Goal: Information Seeking & Learning: Learn about a topic

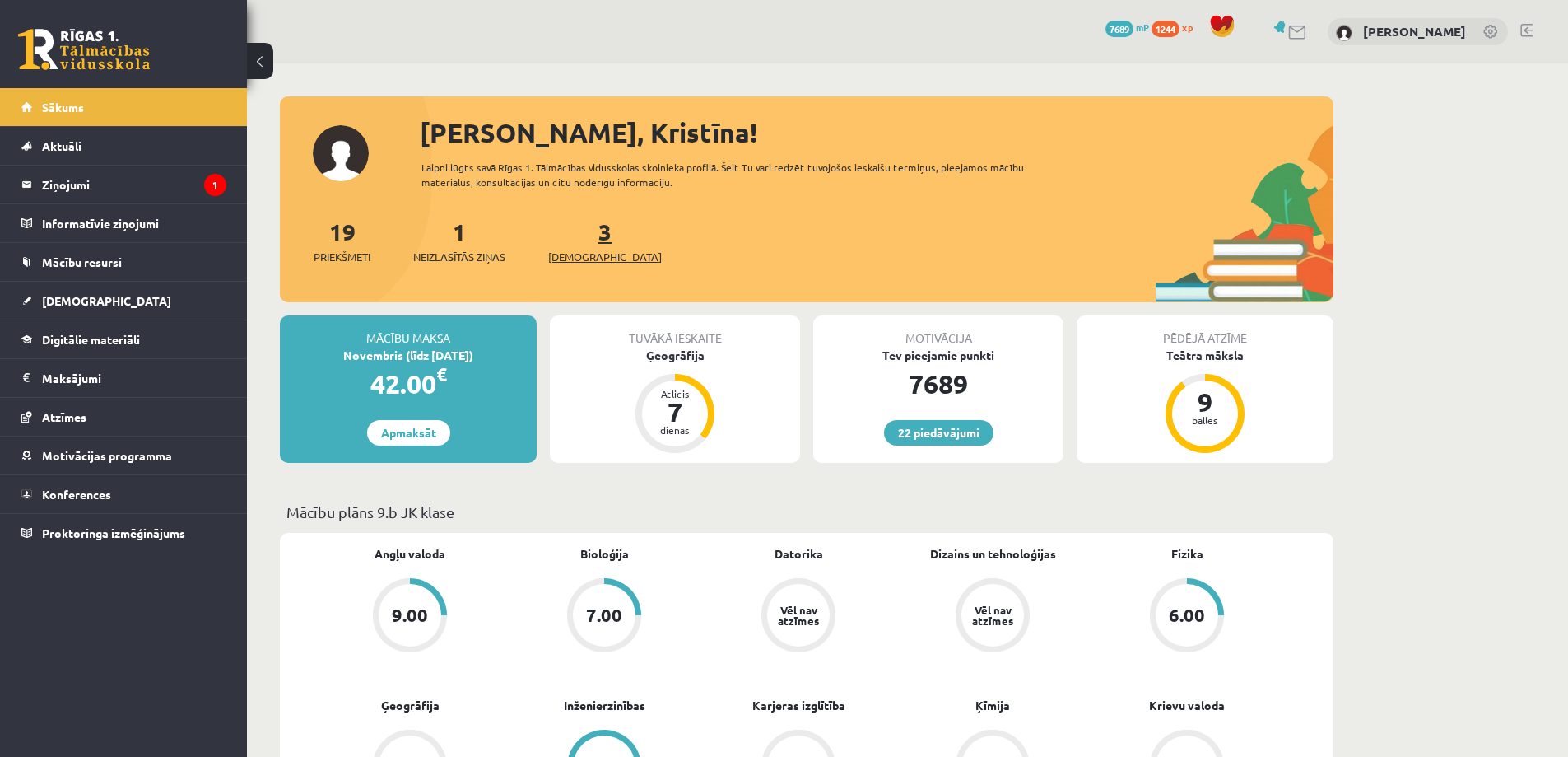
click at [578, 255] on span "[DEMOGRAPHIC_DATA]" at bounding box center [605, 257] width 113 height 16
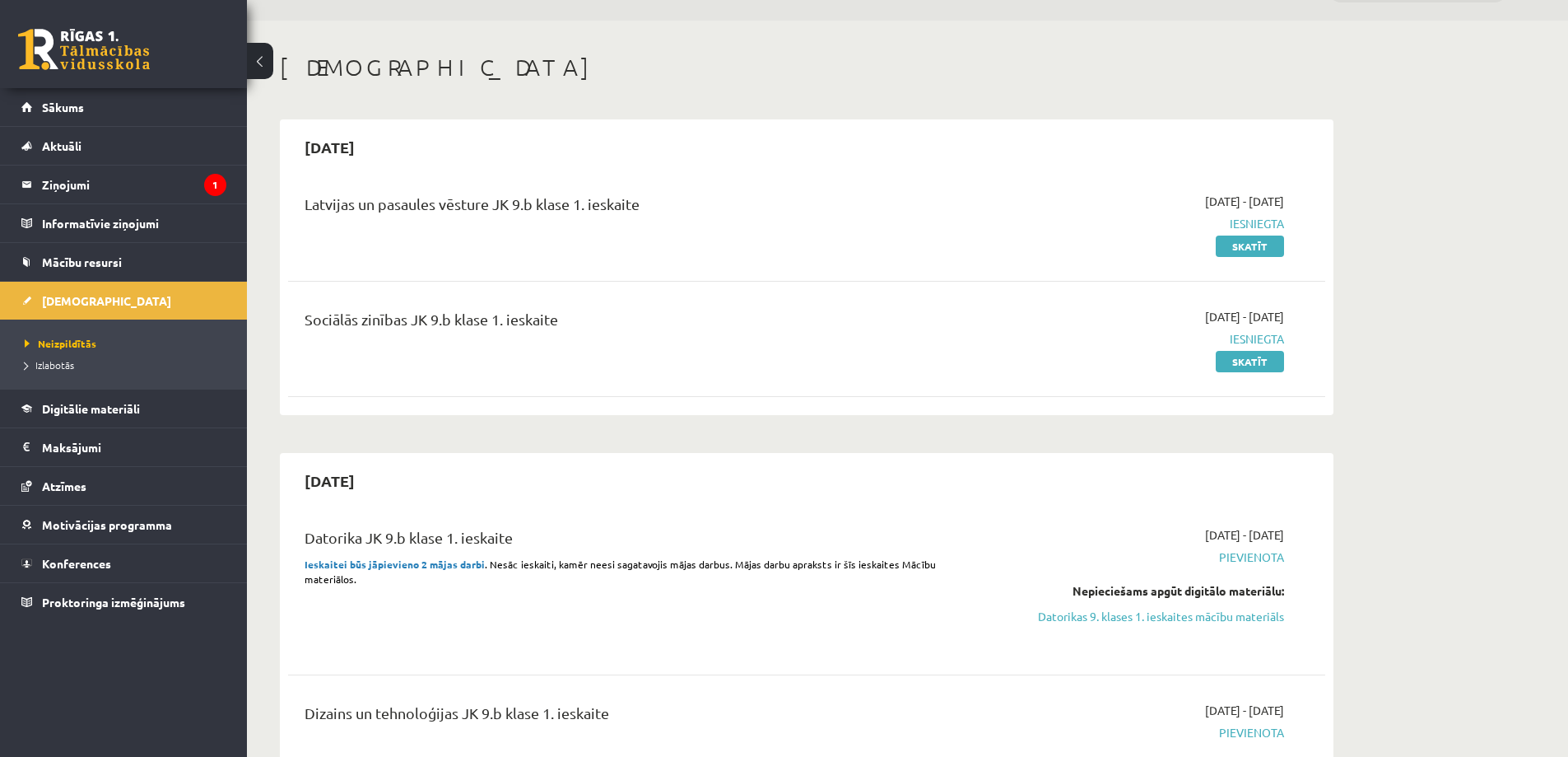
scroll to position [83, 0]
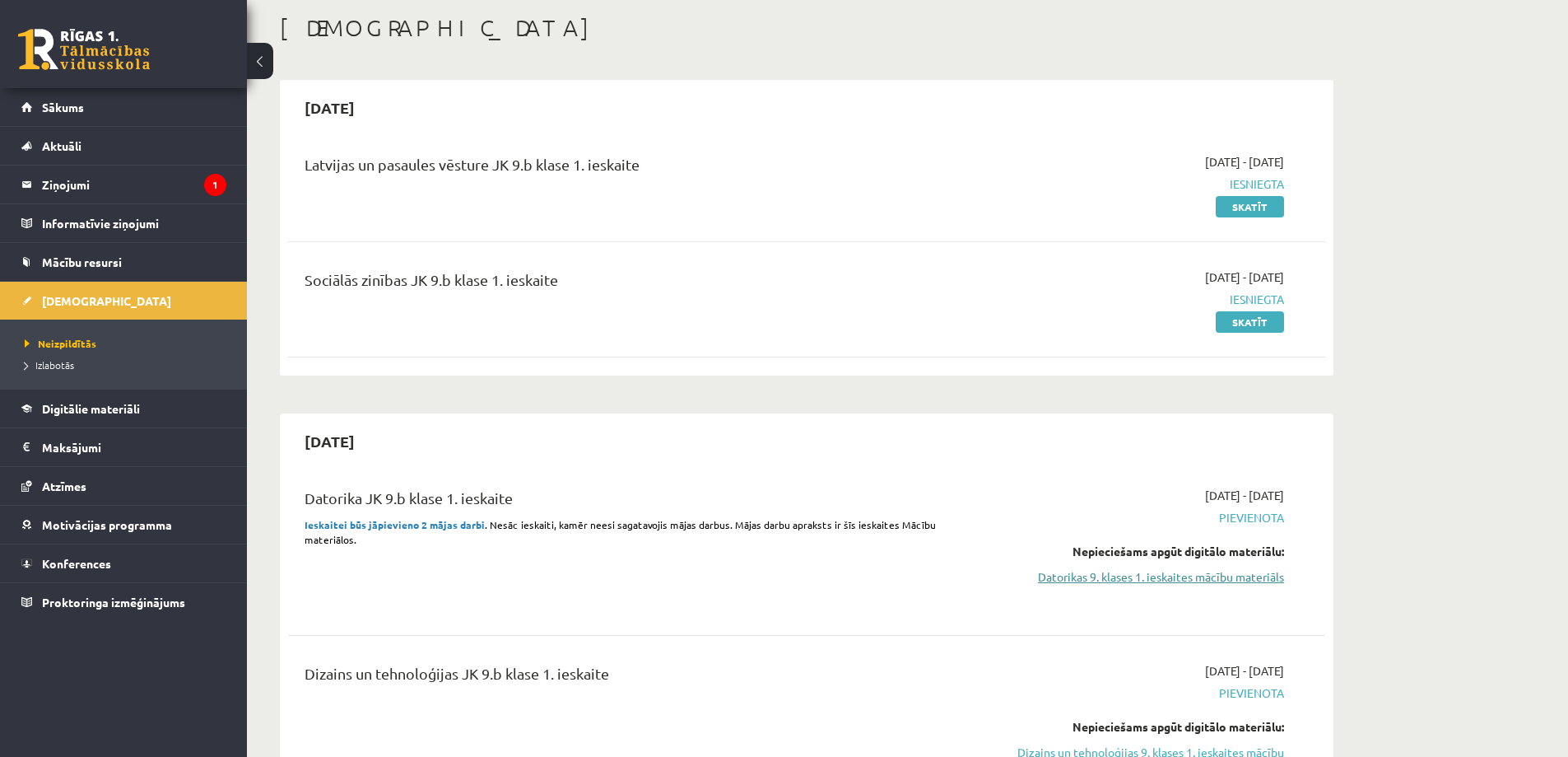
click at [1179, 582] on link "Datorikas 9. klases 1. ieskaites mācību materiāls" at bounding box center [1129, 577] width 311 height 17
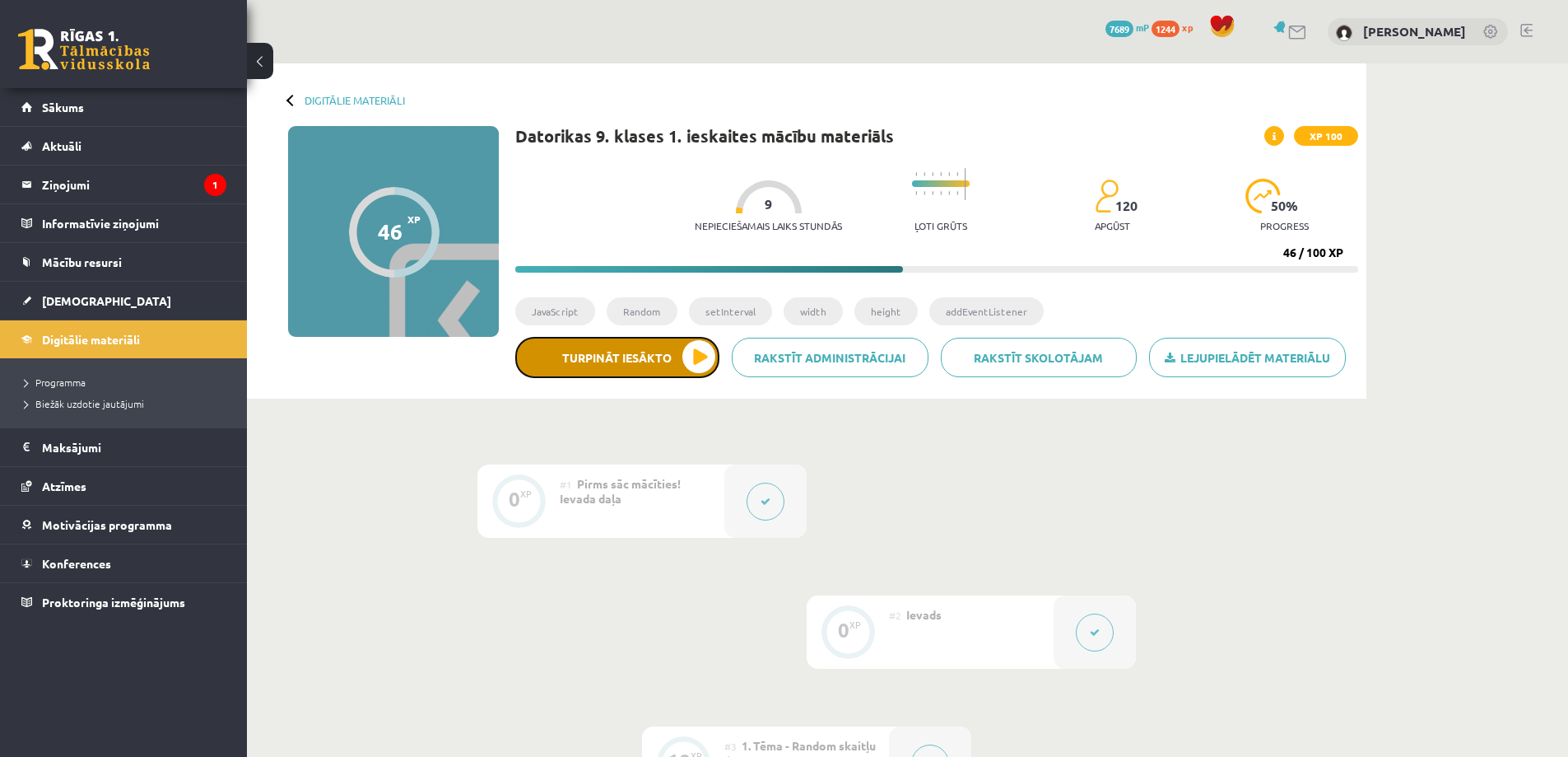
click at [587, 367] on button "Turpināt iesākto" at bounding box center [617, 357] width 204 height 41
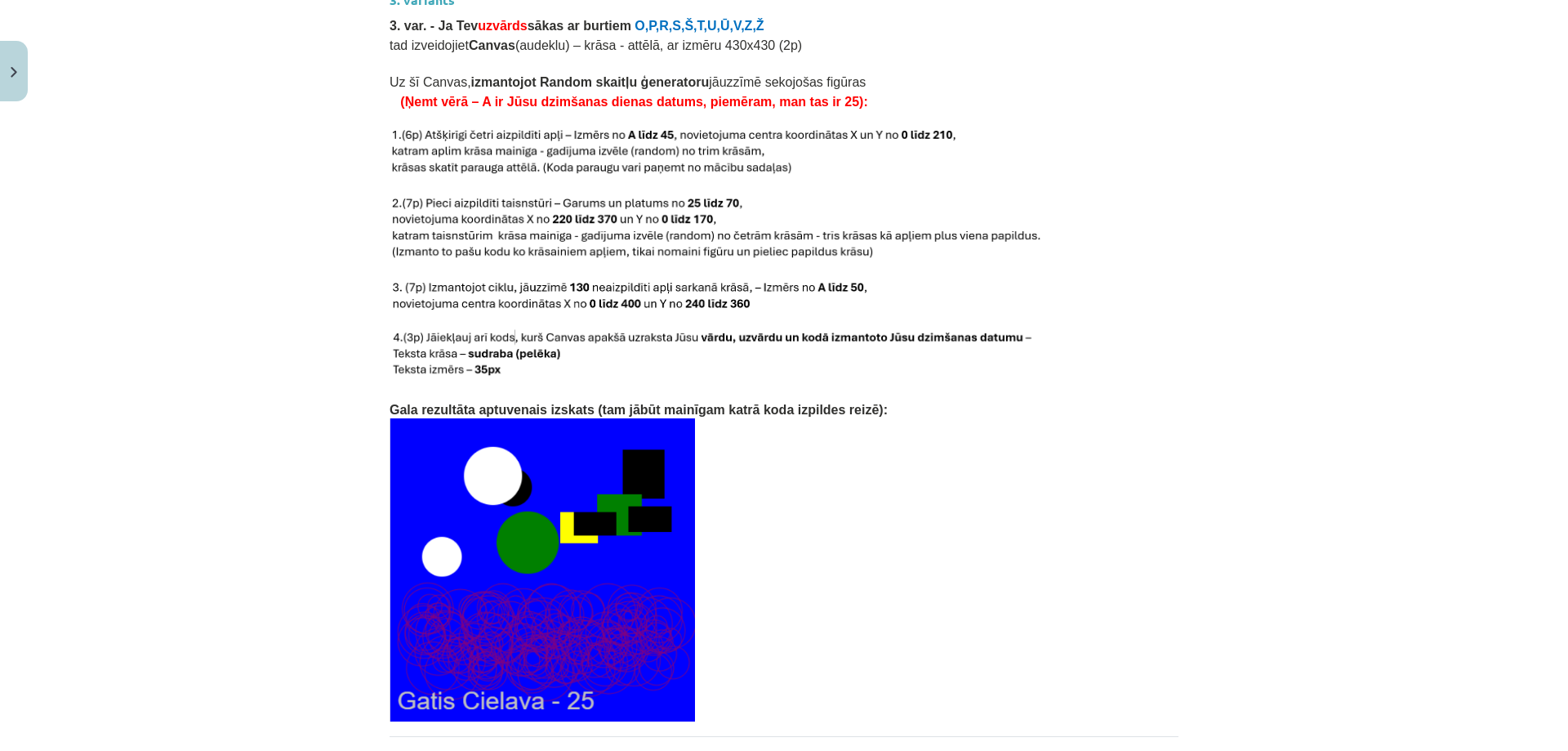
scroll to position [3003, 0]
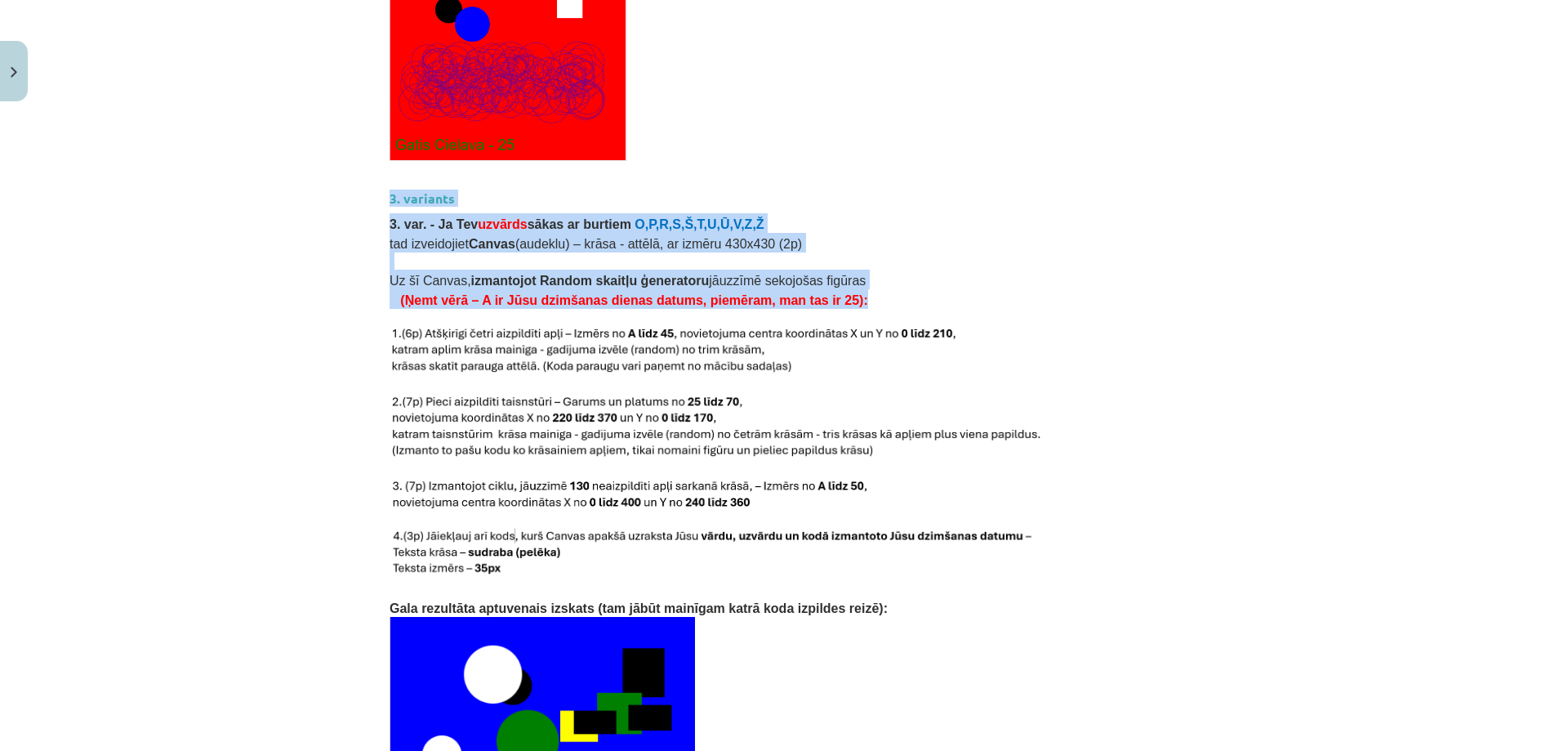
drag, startPoint x: 385, startPoint y: 177, endPoint x: 952, endPoint y: 225, distance: 569.0
click at [952, 233] on p "tad izveidojiet Canvas (audeklu) – krāsa - attēlā, ar izmēru 430x430 (2p)" at bounding box center [783, 242] width 789 height 20
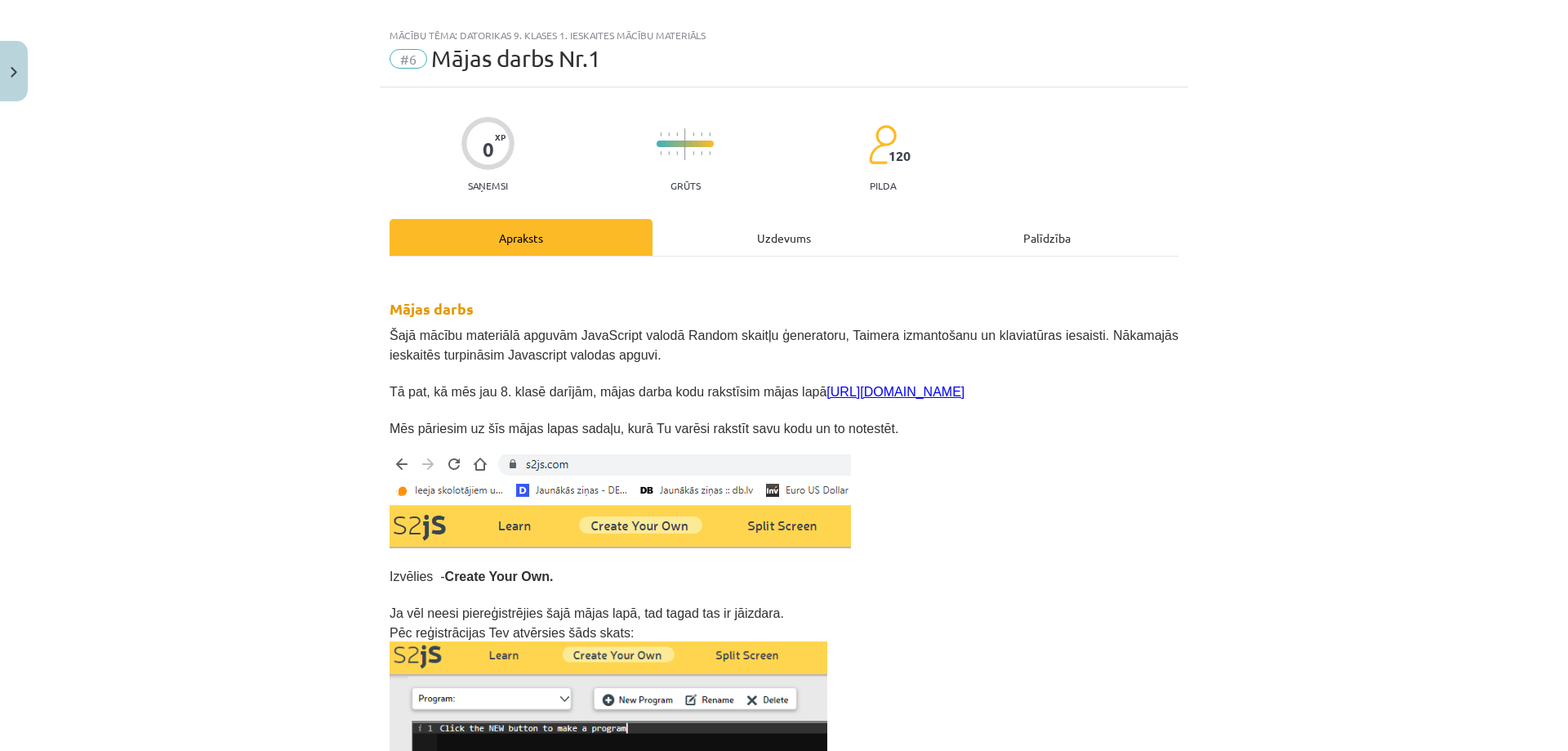
scroll to position [0, 0]
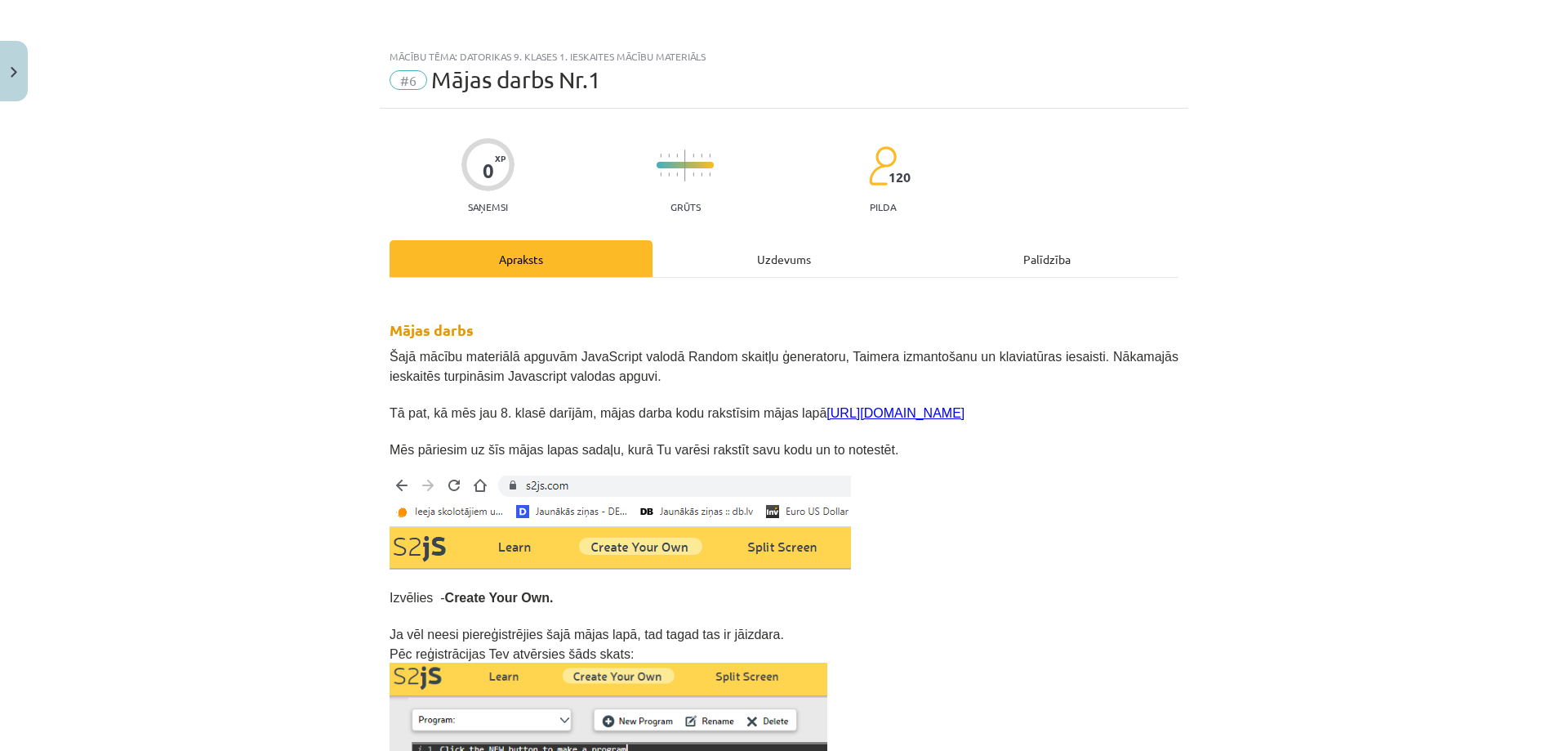
click at [758, 264] on div "Uzdevums" at bounding box center [784, 259] width 263 height 37
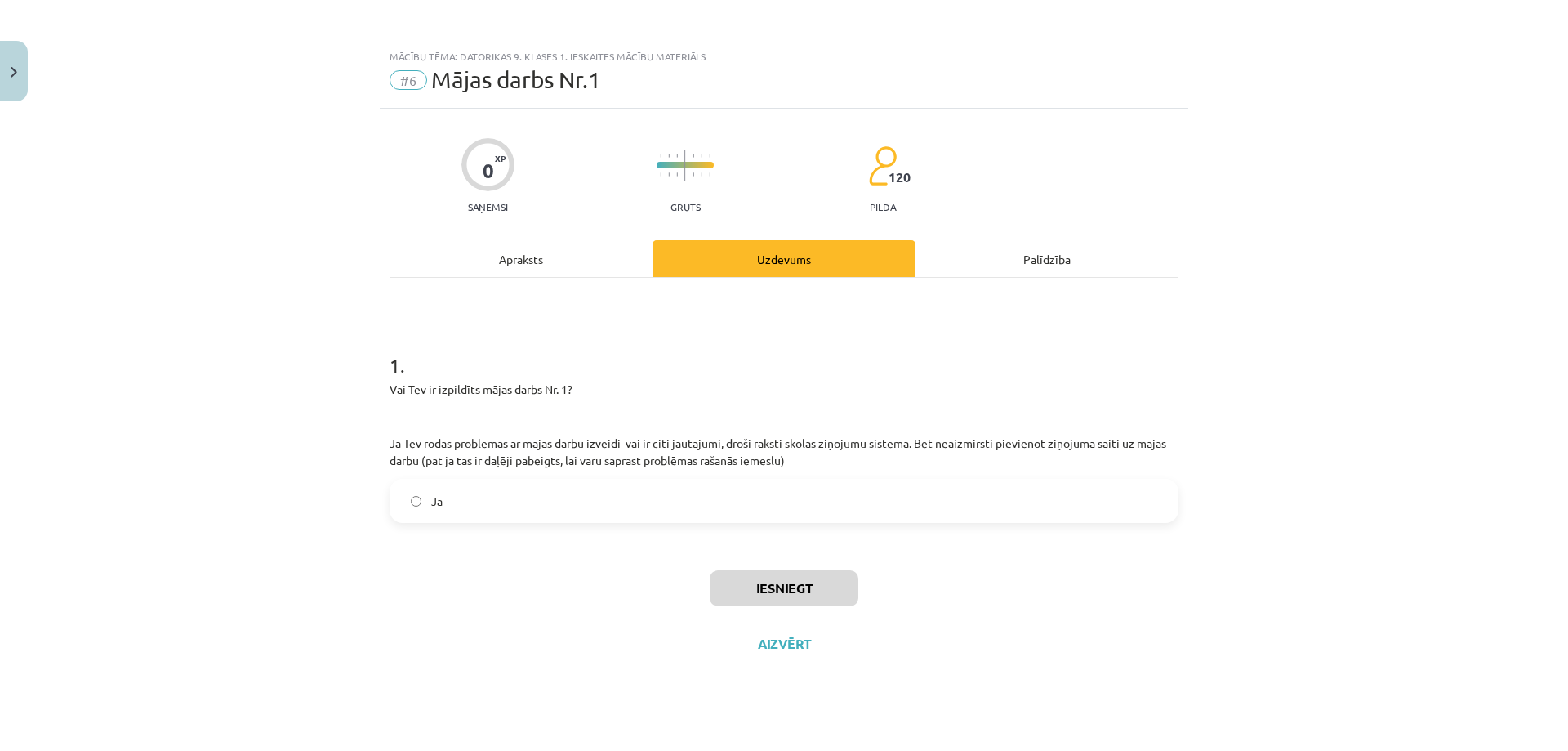
click at [560, 253] on div "Apraksts" at bounding box center [521, 259] width 263 height 37
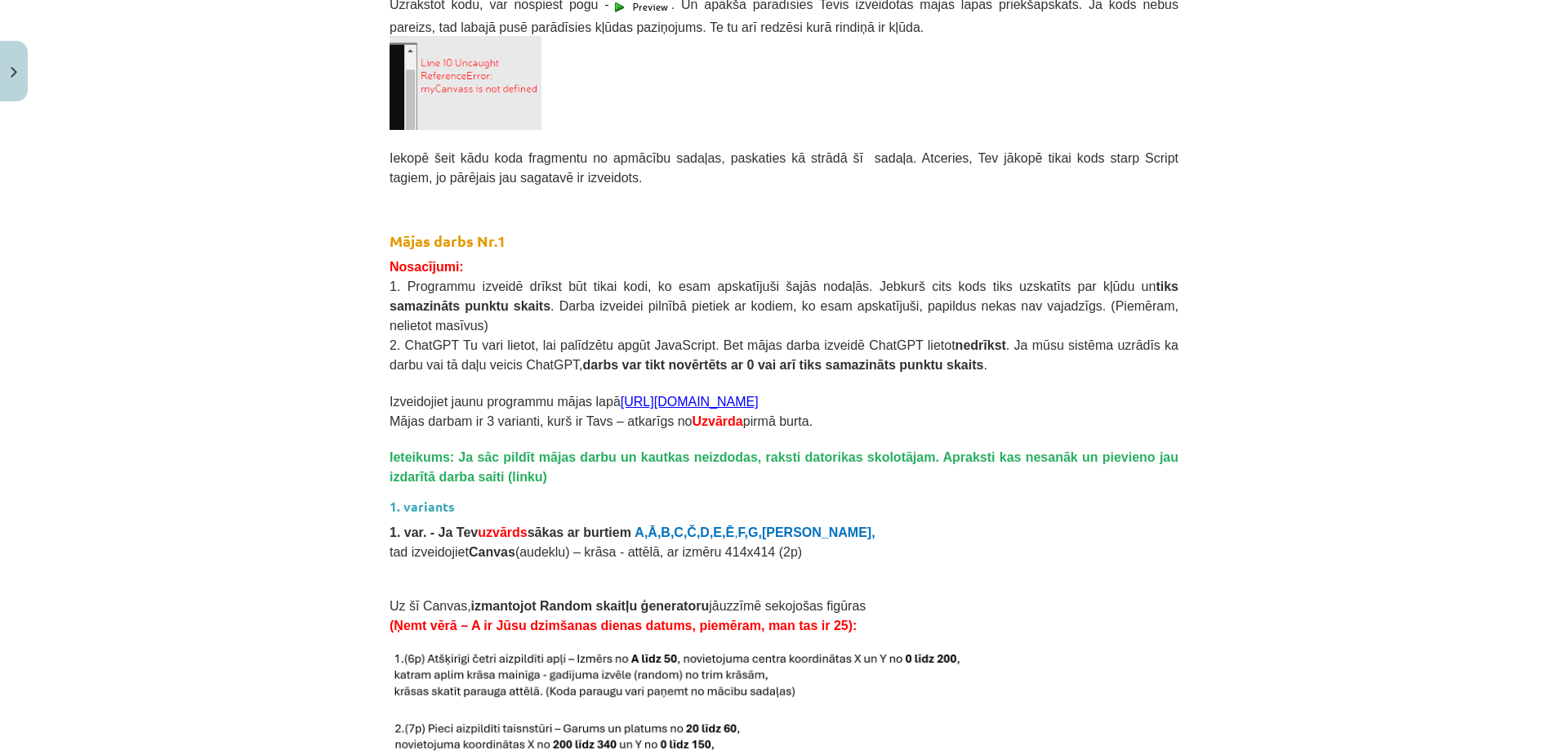
scroll to position [1226, 0]
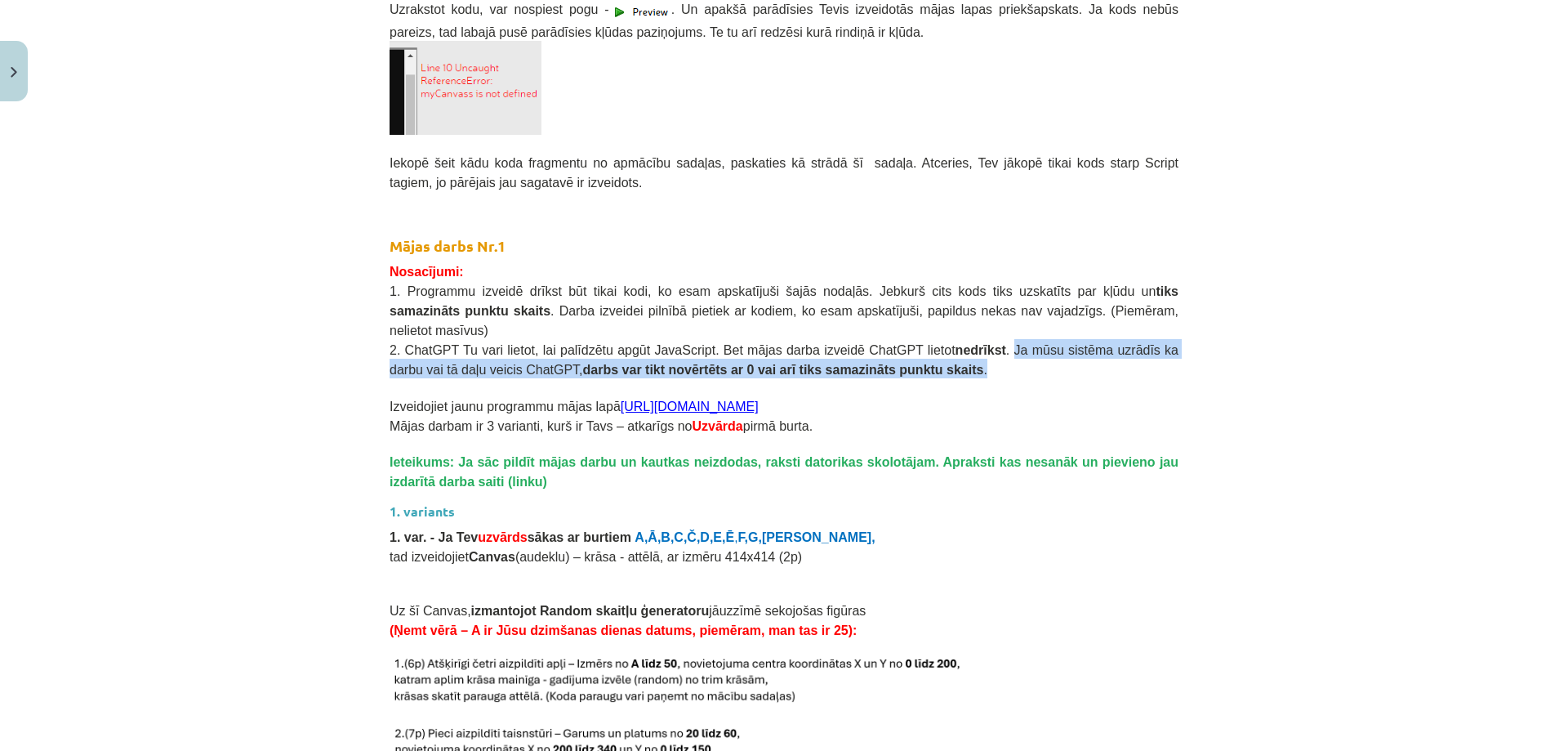
drag, startPoint x: 815, startPoint y: 354, endPoint x: 938, endPoint y: 335, distance: 124.5
click at [938, 344] on span "2. ChatGPT Tu vari lietot, lai palīdzētu apgūt JavaScript. Bet mājas darba izve…" at bounding box center [783, 360] width 789 height 33
click at [583, 363] on b "darbs var tikt novērtēts ar 0 vai arī tiks samazināts punktu skaits" at bounding box center [783, 369] width 401 height 14
click at [532, 356] on p "2. ChatGPT Tu vari lietot, lai palīdzētu apgūt JavaScript. Bet mājas darba izve…" at bounding box center [783, 358] width 789 height 39
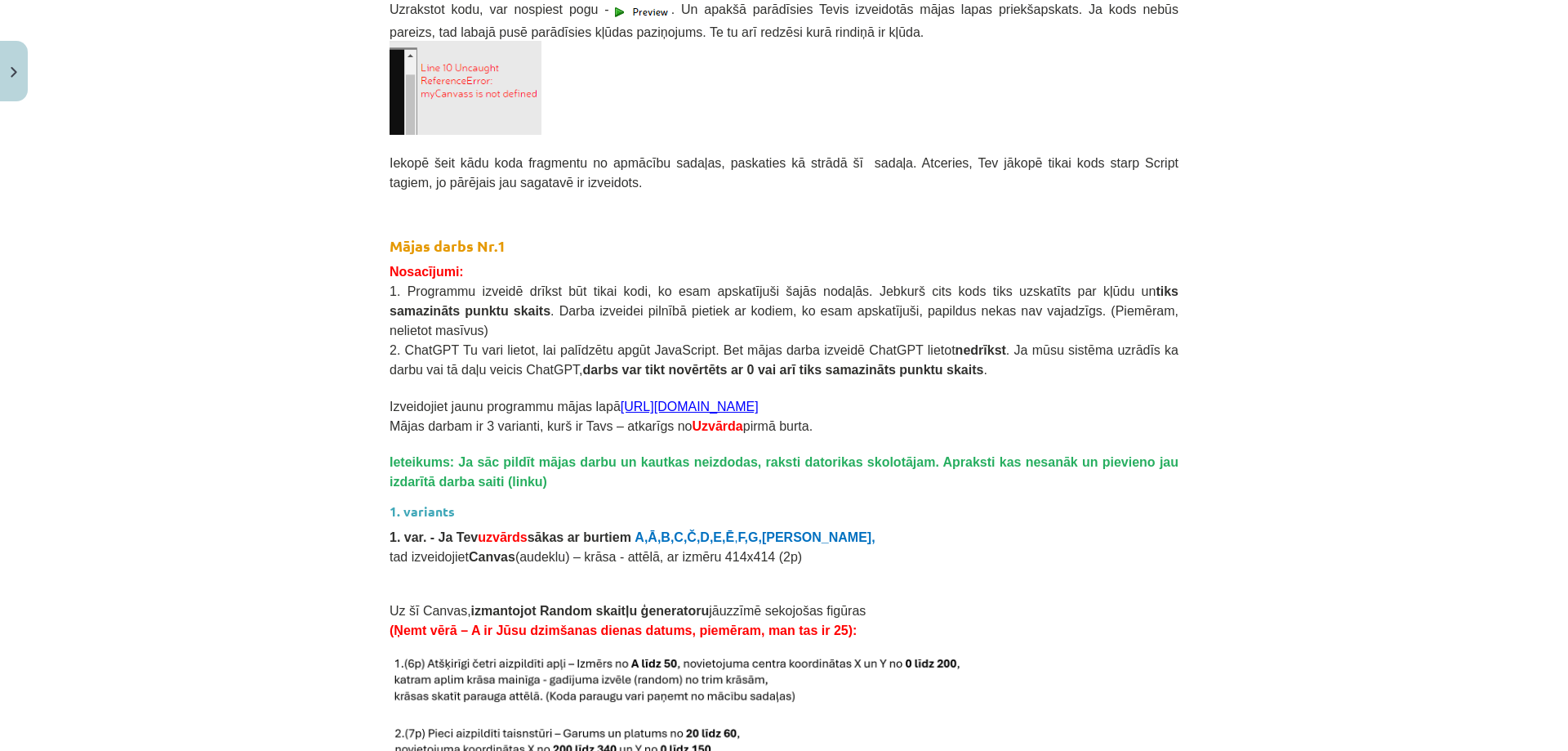
click at [1003, 379] on p at bounding box center [783, 387] width 789 height 17
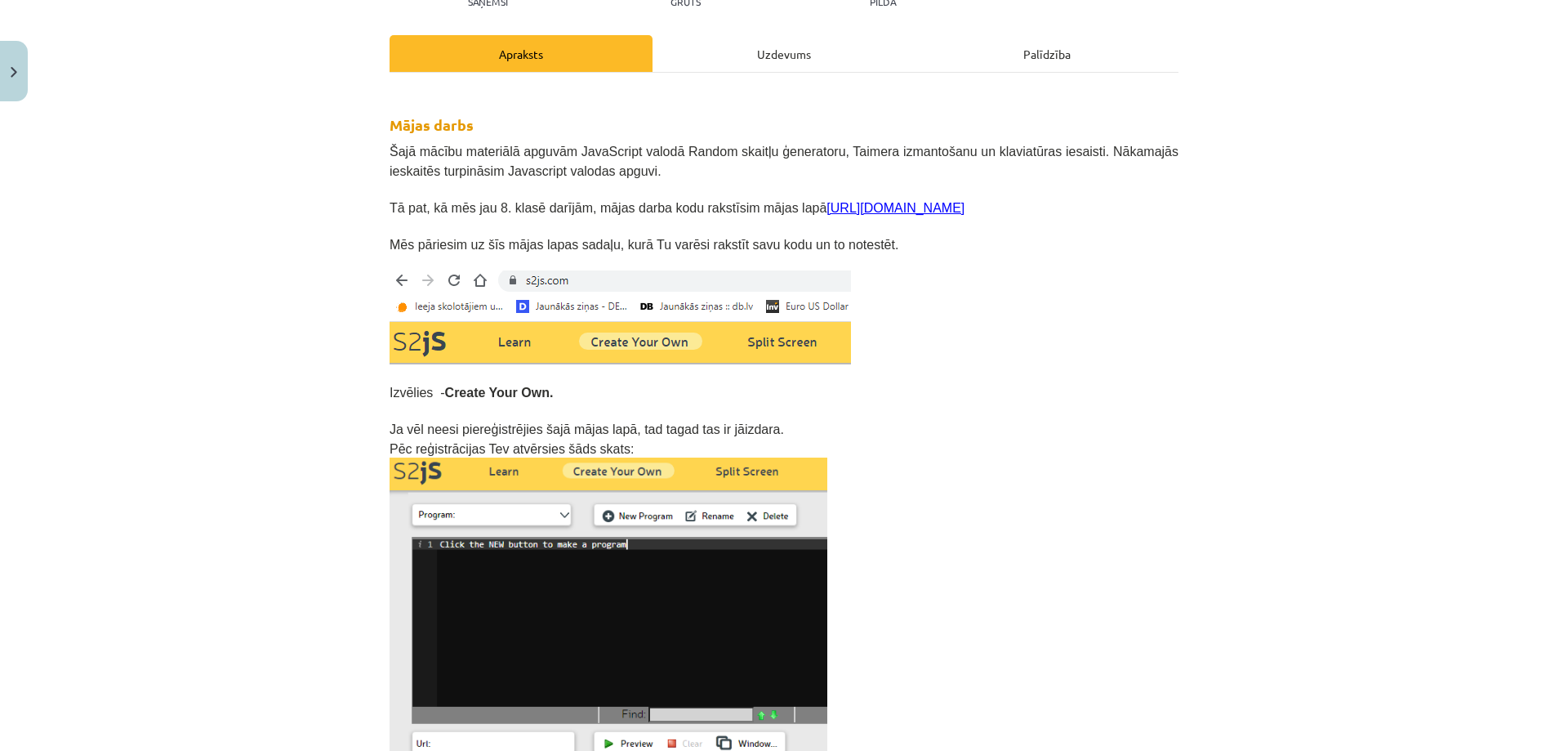
scroll to position [245, 0]
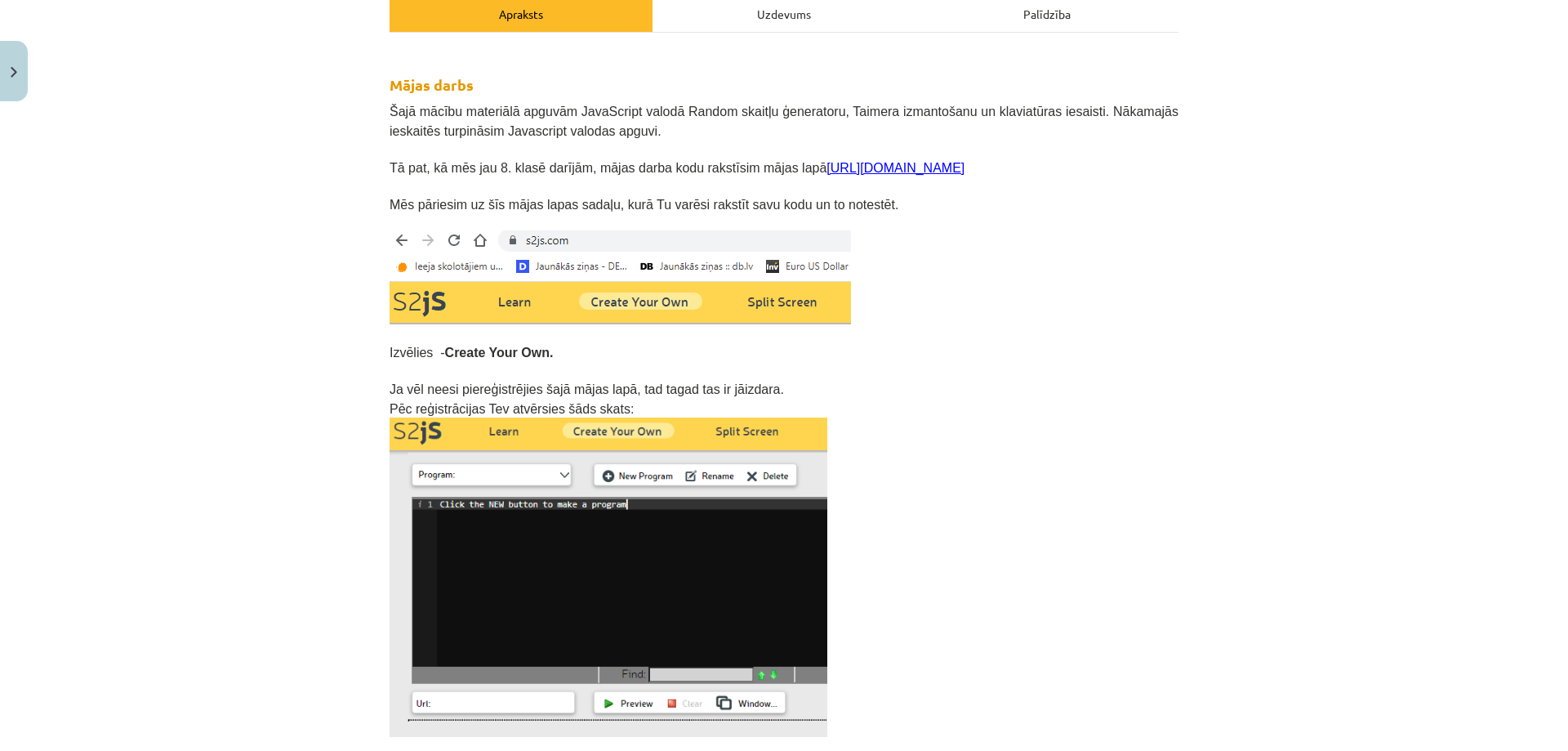
click at [1101, 333] on p at bounding box center [783, 333] width 789 height 17
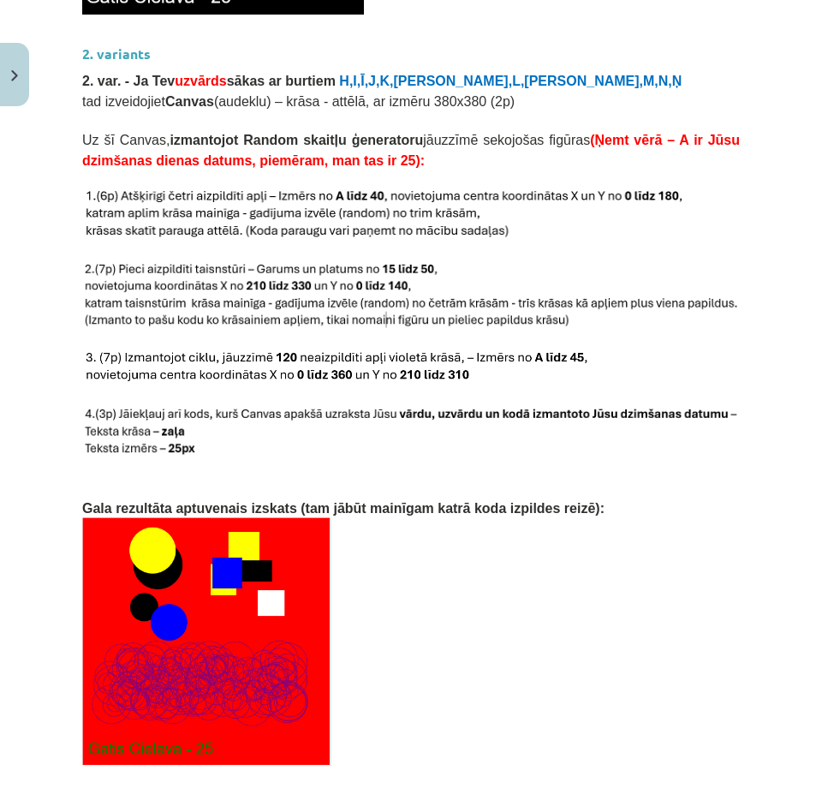
scroll to position [2912, 0]
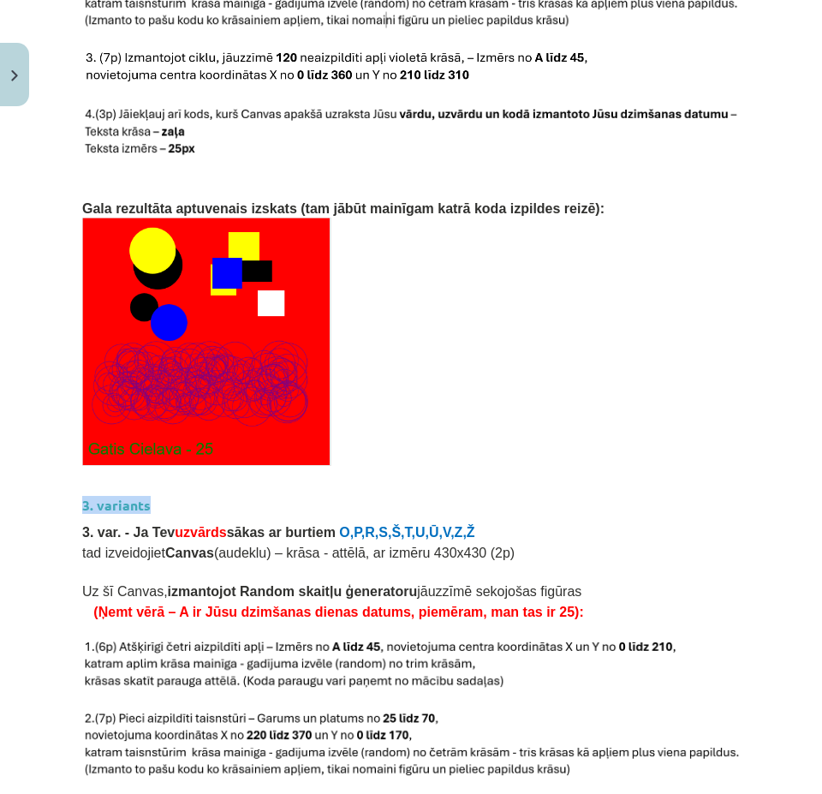
drag, startPoint x: 147, startPoint y: 463, endPoint x: 67, endPoint y: 463, distance: 80.5
click at [67, 463] on div "Mācību tēma: Datorikas 9. klases 1. ieskaites mācību materiāls #6 Mājas darbs N…" at bounding box center [411, 397] width 822 height 794
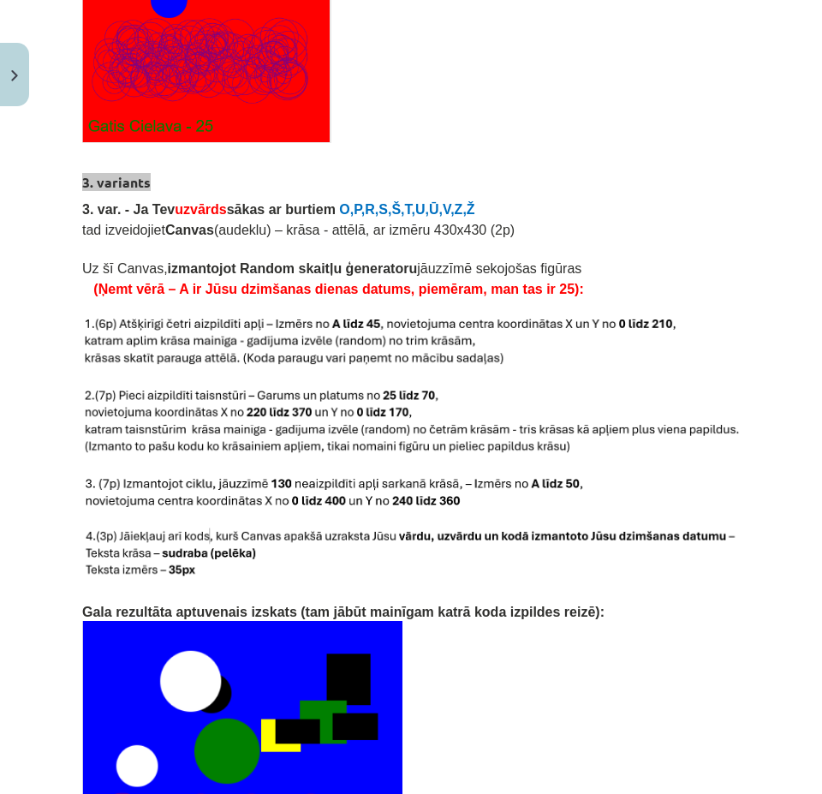
scroll to position [3353, 0]
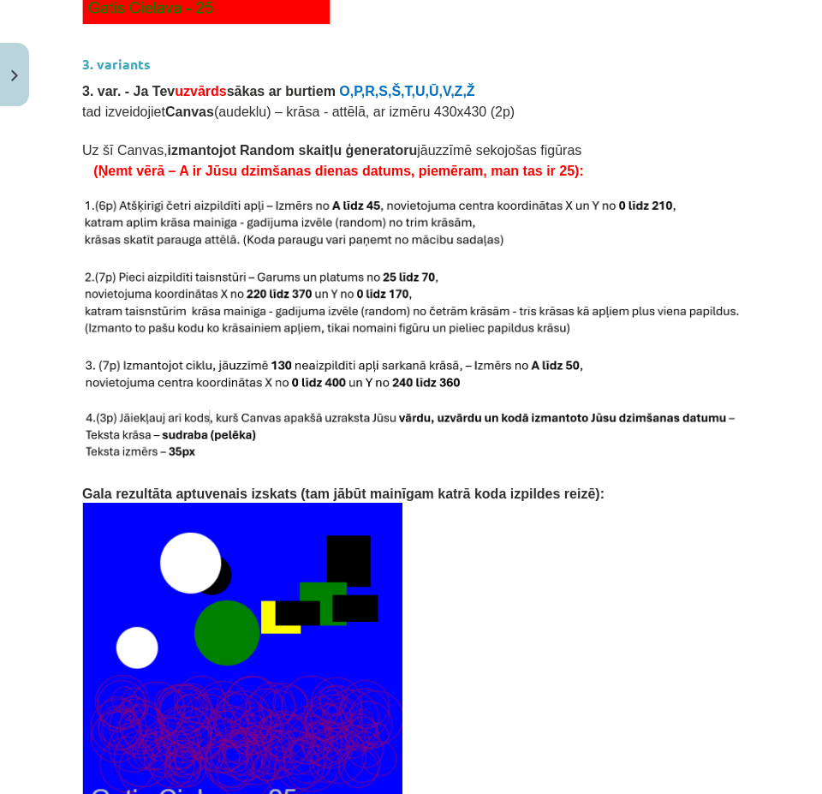
click at [498, 100] on p "tad izveidojiet Canvas (audeklu) – krāsa - attēlā, ar izmēru 430x430 (2p)" at bounding box center [411, 110] width 658 height 21
drag, startPoint x: 106, startPoint y: 63, endPoint x: 255, endPoint y: 75, distance: 149.5
click at [255, 100] on p "tad izveidojiet Canvas (audeklu) – krāsa - attēlā, ar izmēru 430x430 (2p)" at bounding box center [411, 110] width 658 height 21
click at [408, 104] on span "tad izveidojiet Canvas (audeklu) – krāsa - attēlā, ar izmēru 430x430 (2p)" at bounding box center [298, 111] width 432 height 15
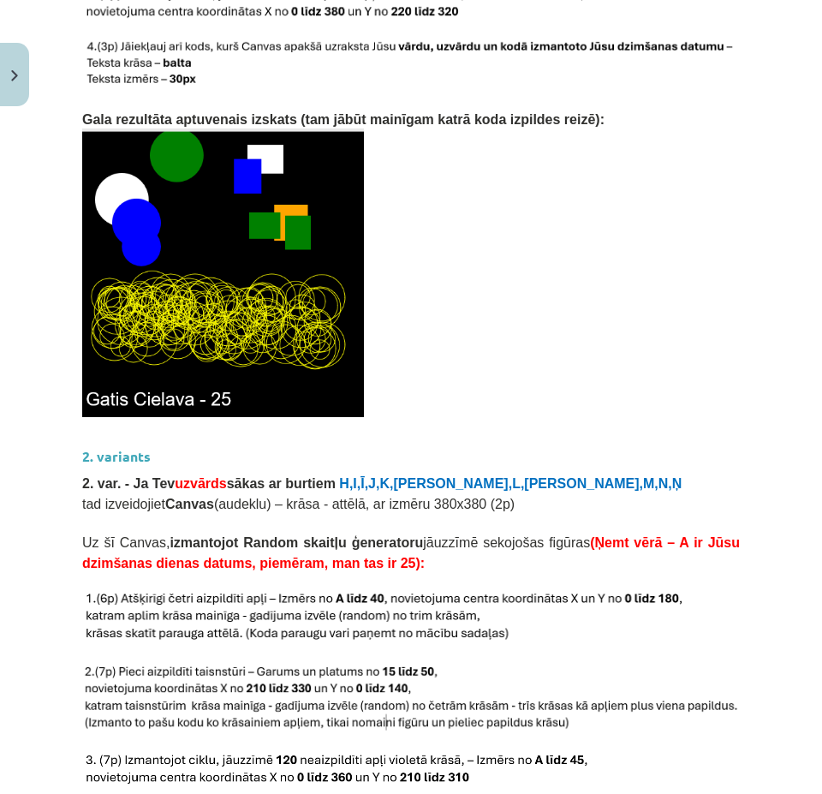
scroll to position [2068, 0]
